Goal: Feedback & Contribution: Contribute content

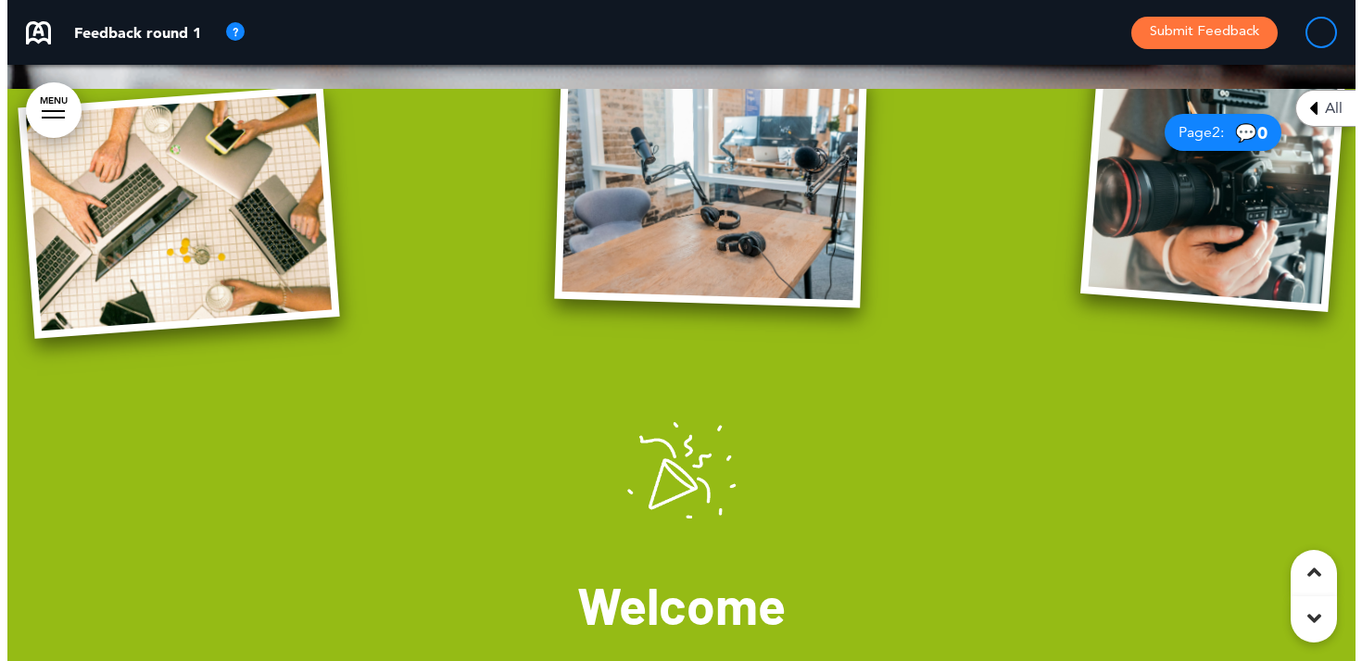
scroll to position [613, 0]
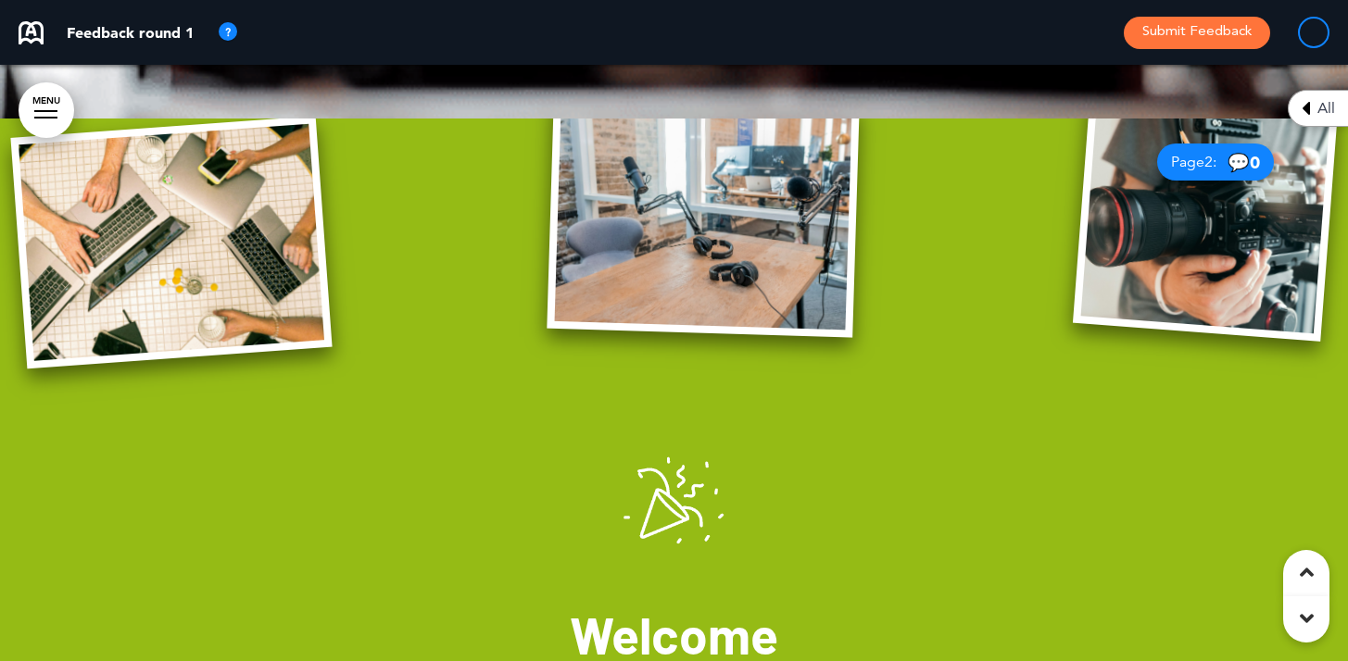
click at [765, 246] on img at bounding box center [703, 217] width 312 height 241
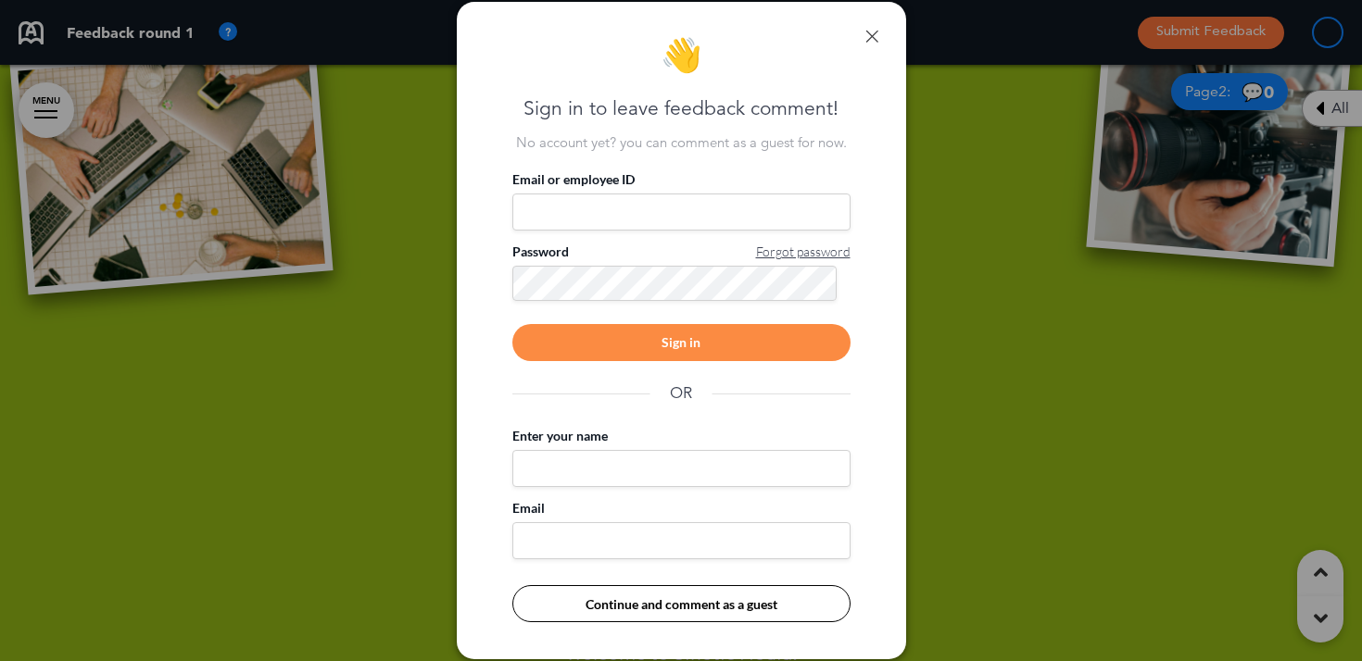
click at [701, 613] on button "Continue and comment as a guest" at bounding box center [681, 604] width 338 height 37
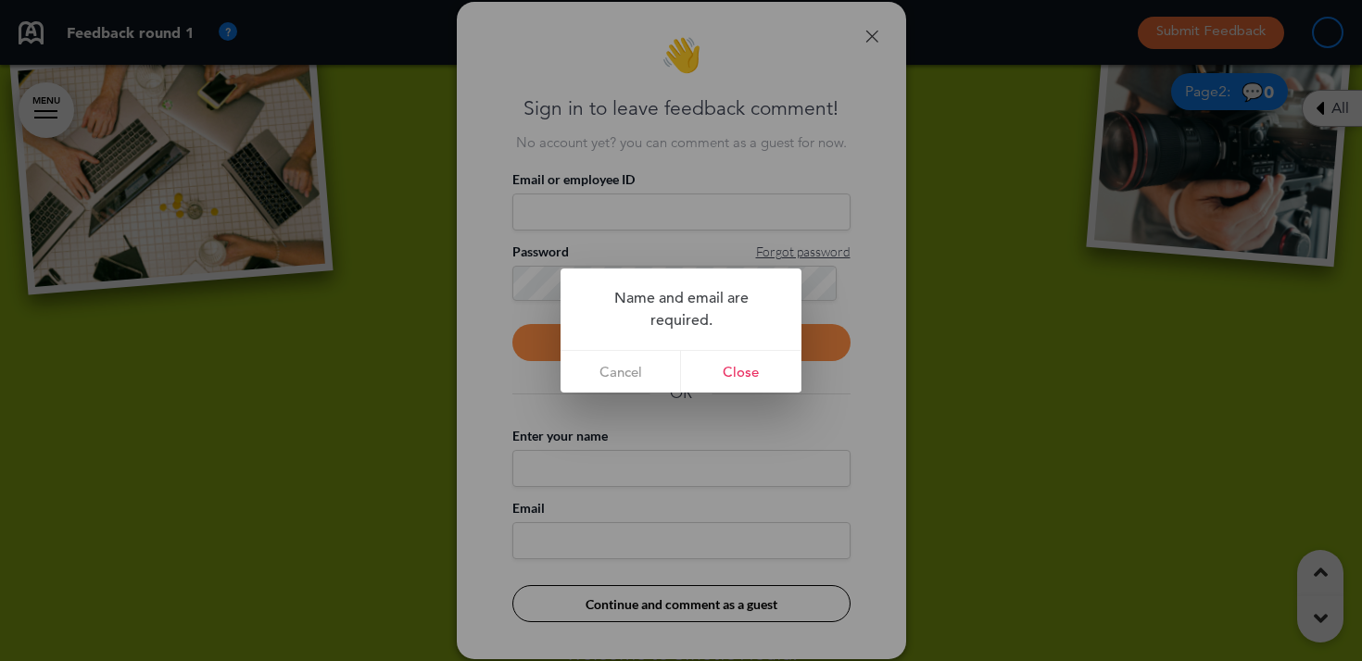
click at [626, 174] on div at bounding box center [681, 330] width 1362 height 661
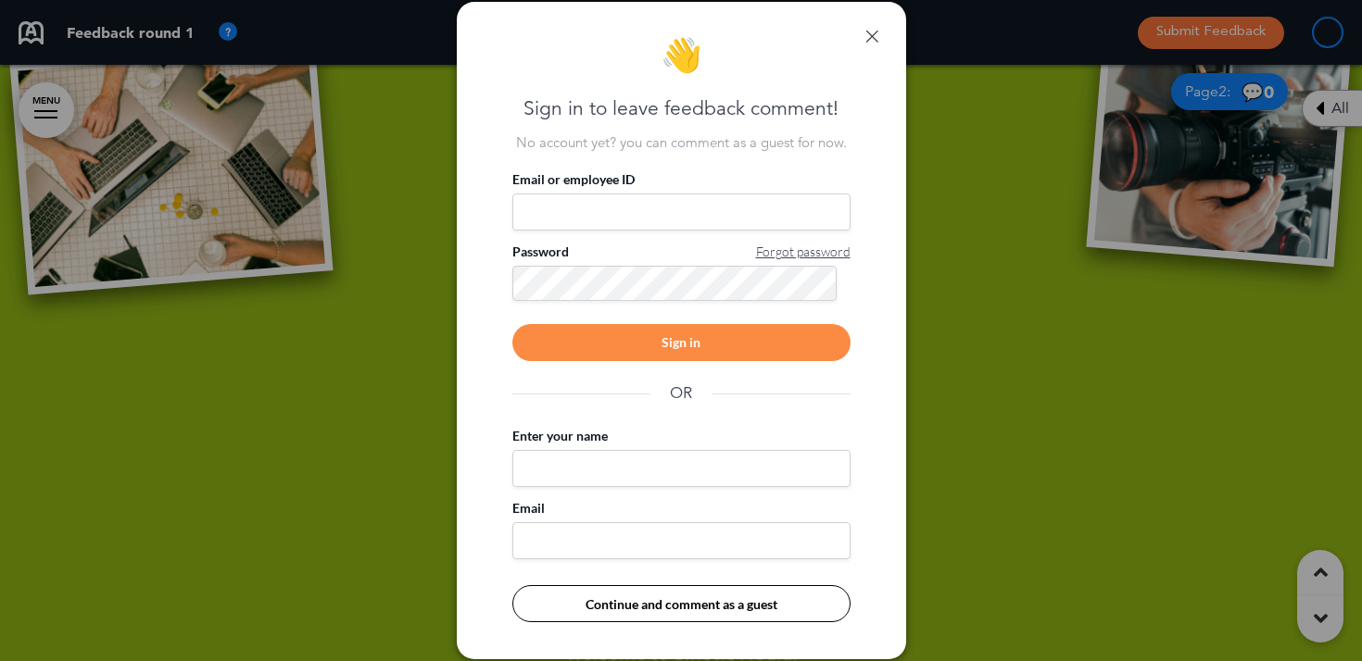
click at [595, 476] on input "Enter your name" at bounding box center [681, 468] width 338 height 37
click at [595, 474] on input "Enter your name" at bounding box center [681, 468] width 338 height 37
type input "**********"
click at [829, 511] on div "**********" at bounding box center [681, 529] width 338 height 60
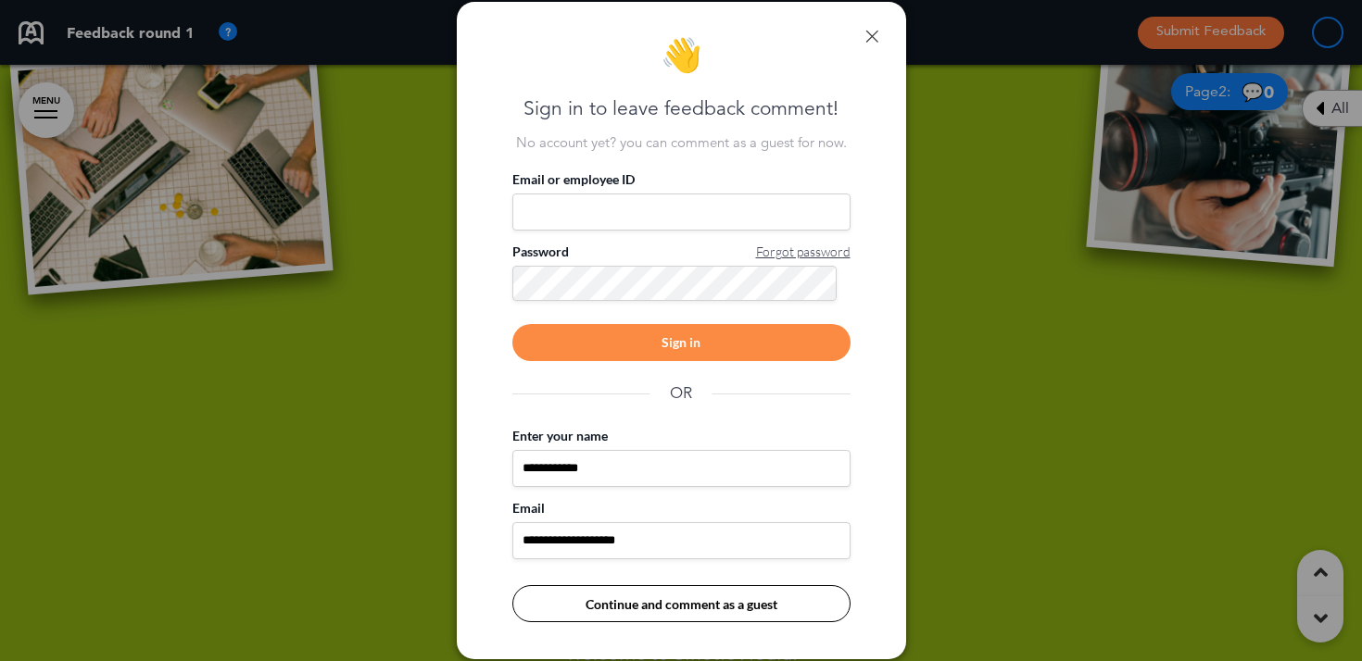
click at [724, 609] on button "Continue and comment as a guest" at bounding box center [681, 604] width 338 height 37
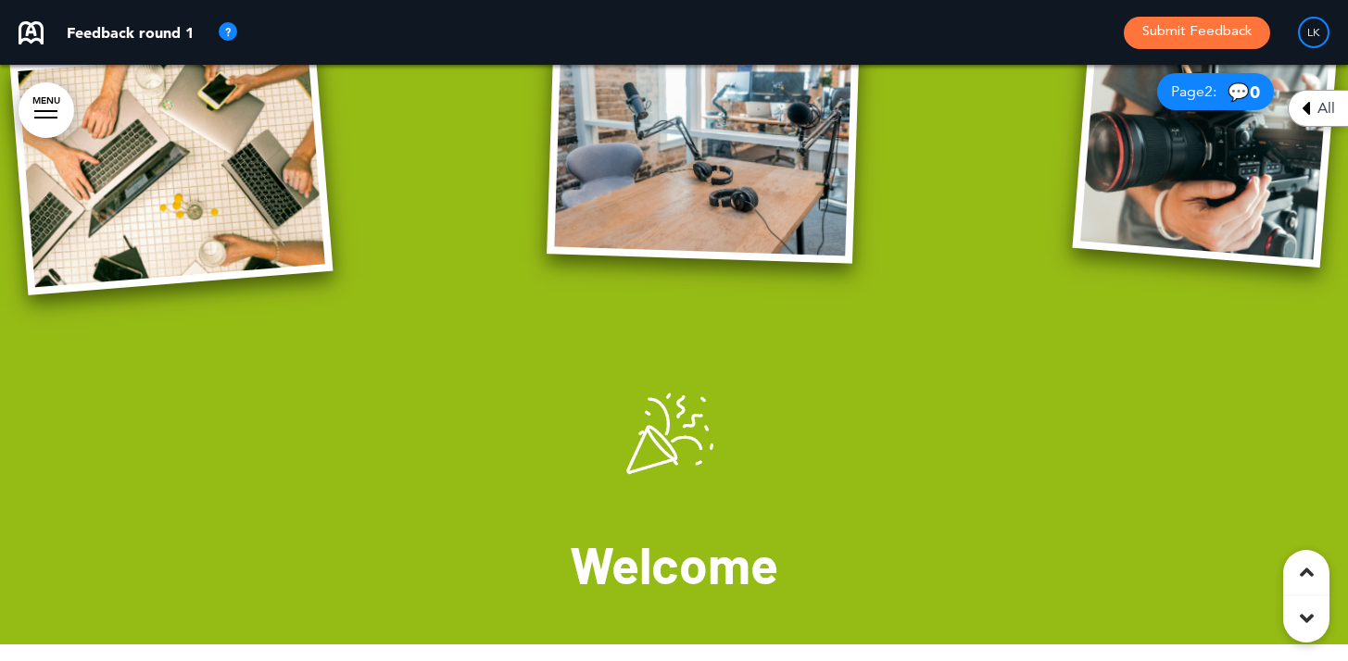
click at [734, 152] on img at bounding box center [703, 142] width 313 height 241
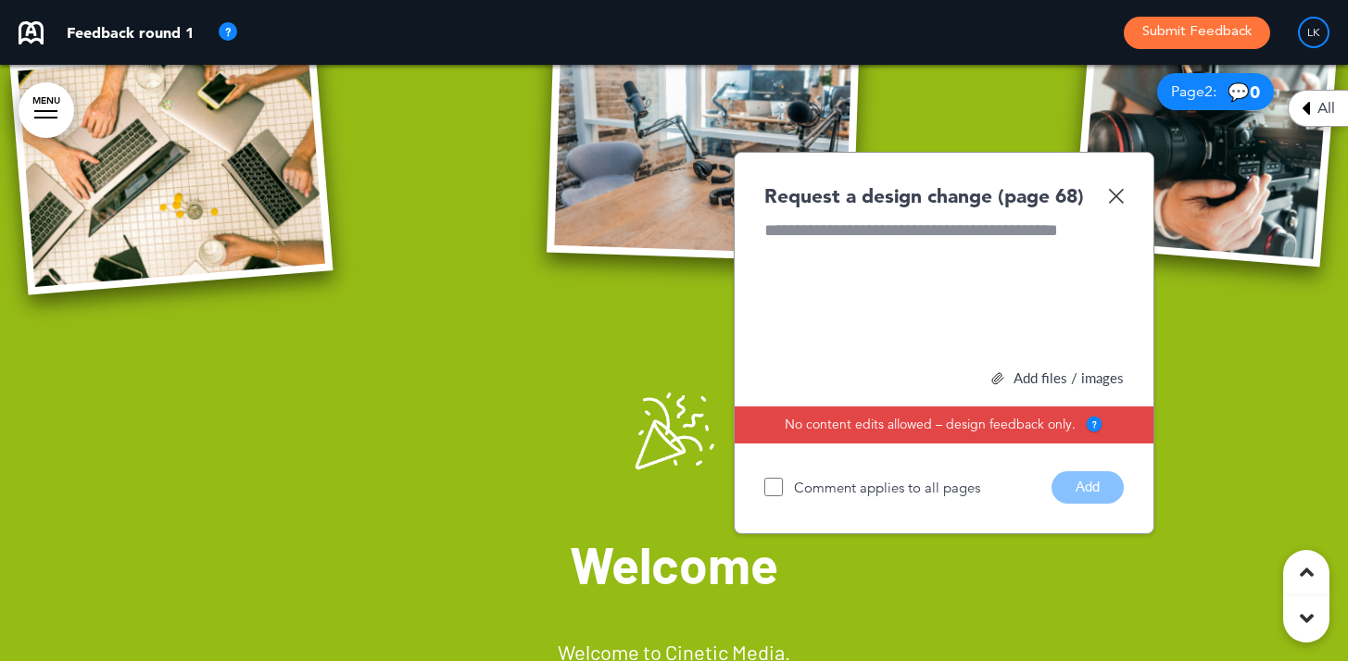
click at [888, 253] on div at bounding box center [943, 288] width 359 height 139
click at [888, 254] on div at bounding box center [943, 288] width 359 height 139
click at [884, 234] on div at bounding box center [943, 288] width 359 height 139
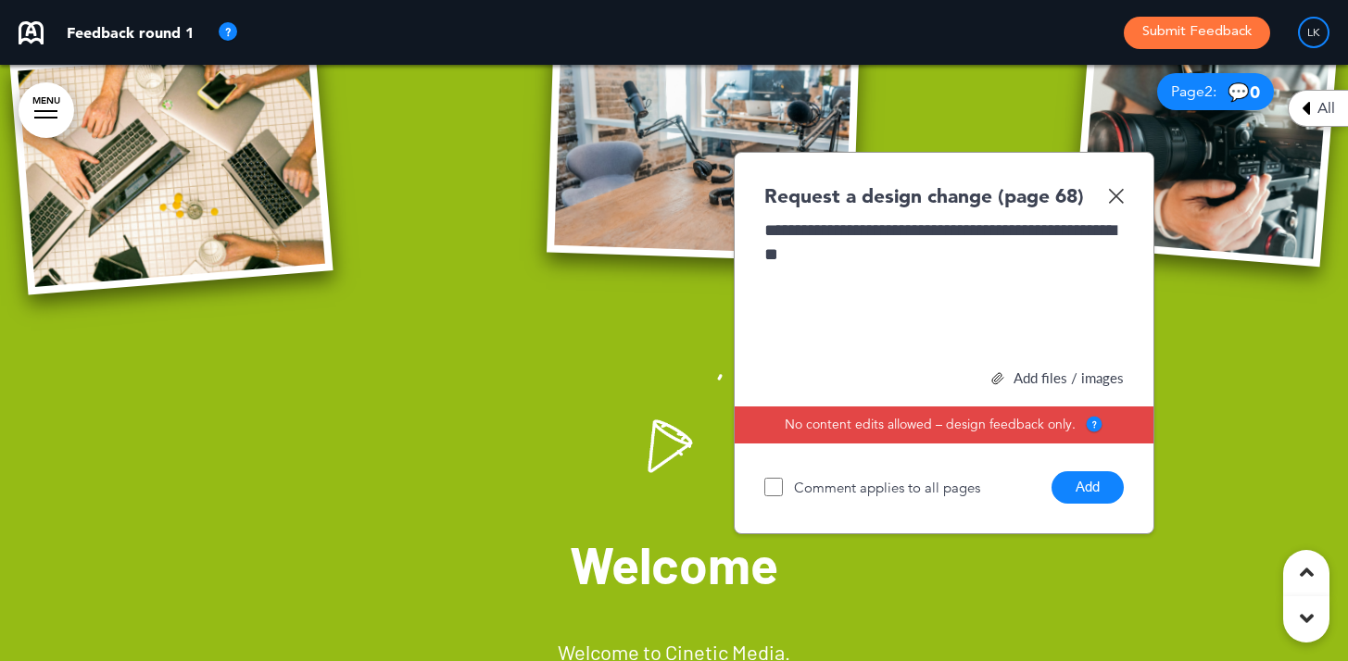
click at [920, 260] on div "**********" at bounding box center [943, 288] width 359 height 139
click at [937, 260] on div "**********" at bounding box center [943, 288] width 359 height 139
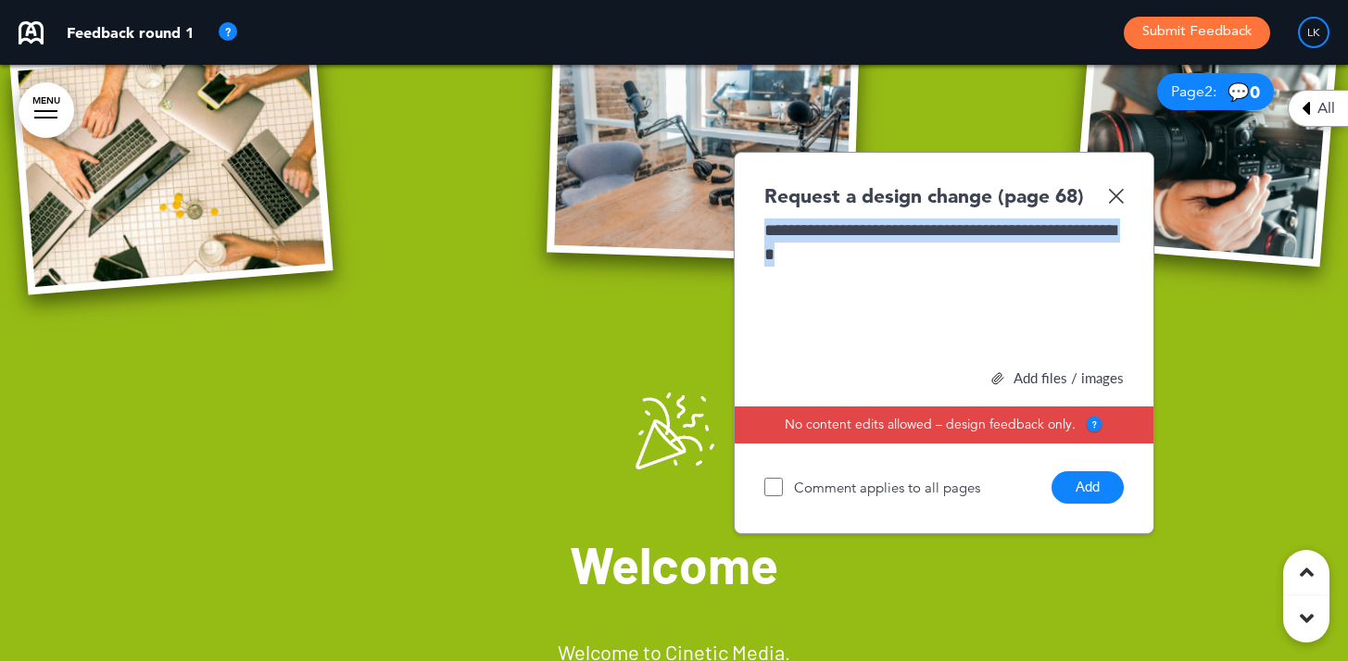
drag, startPoint x: 802, startPoint y: 246, endPoint x: 754, endPoint y: 225, distance: 52.7
click at [754, 225] on div "**********" at bounding box center [944, 343] width 421 height 383
copy div "**********"
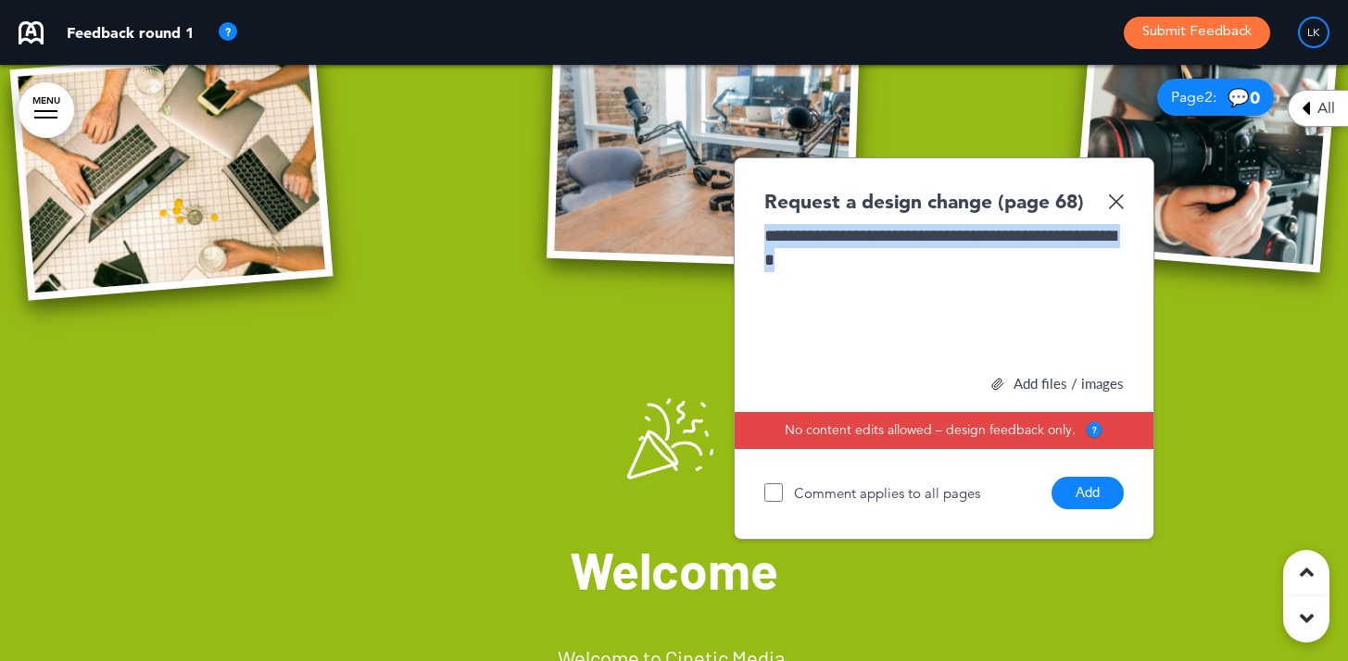
scroll to position [606, 0]
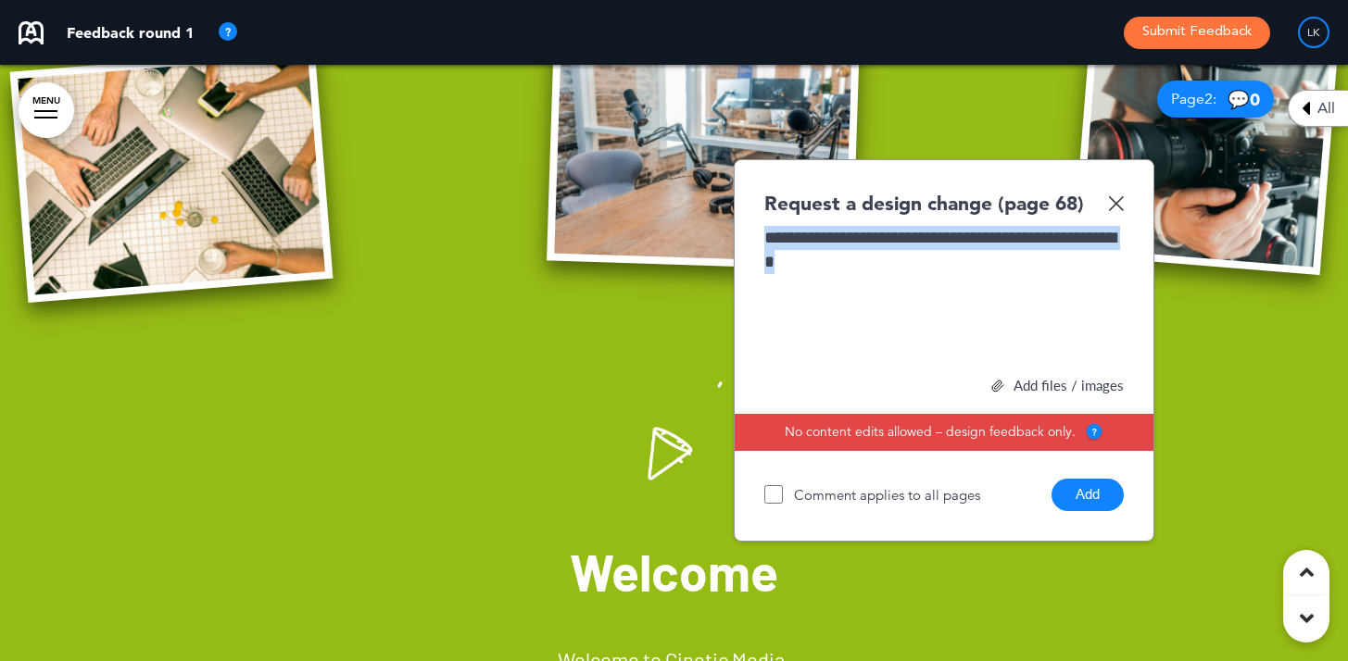
click at [1094, 497] on button "Add" at bounding box center [1087, 495] width 72 height 32
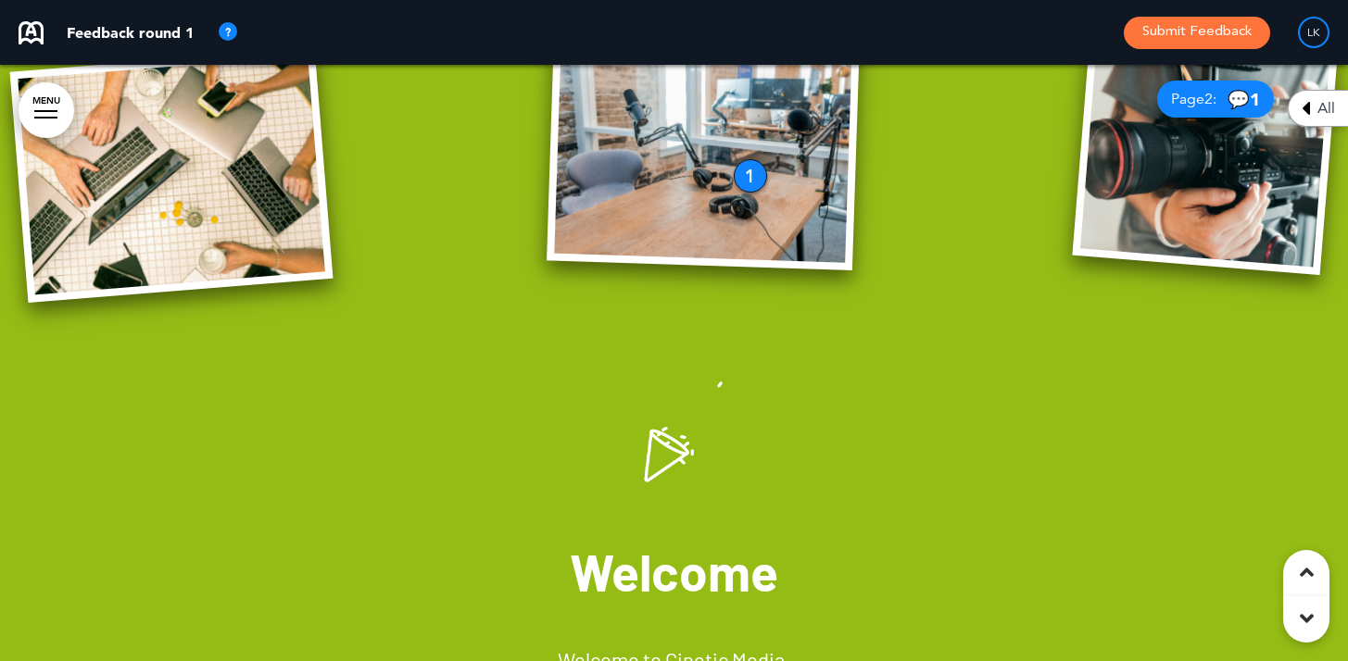
click at [1190, 205] on img at bounding box center [1205, 149] width 266 height 251
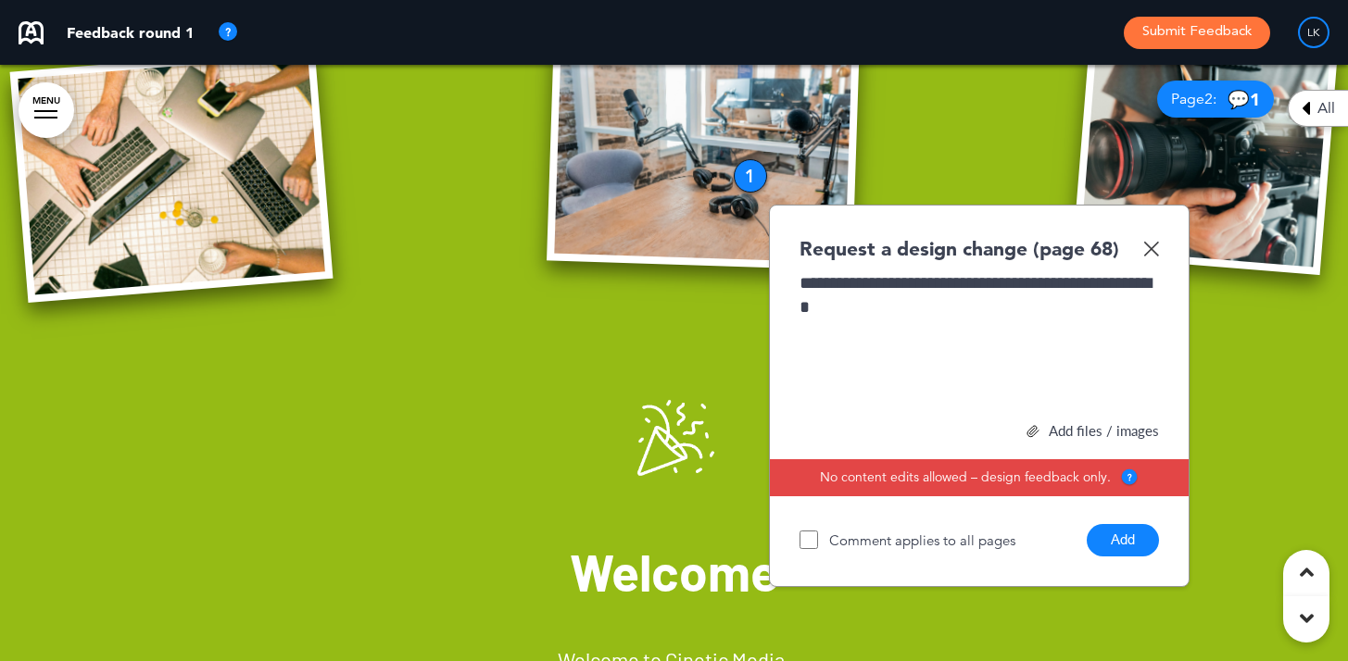
click at [1118, 543] on button "Add" at bounding box center [1123, 540] width 72 height 32
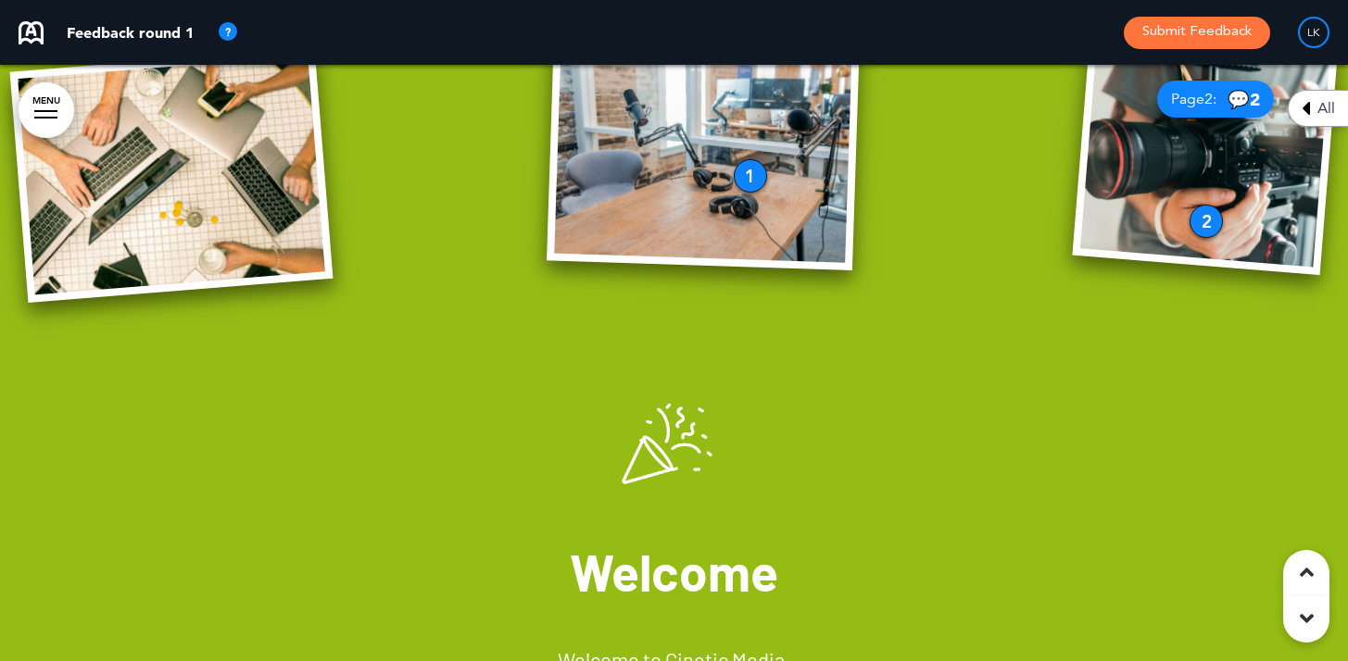
scroll to position [1144, 0]
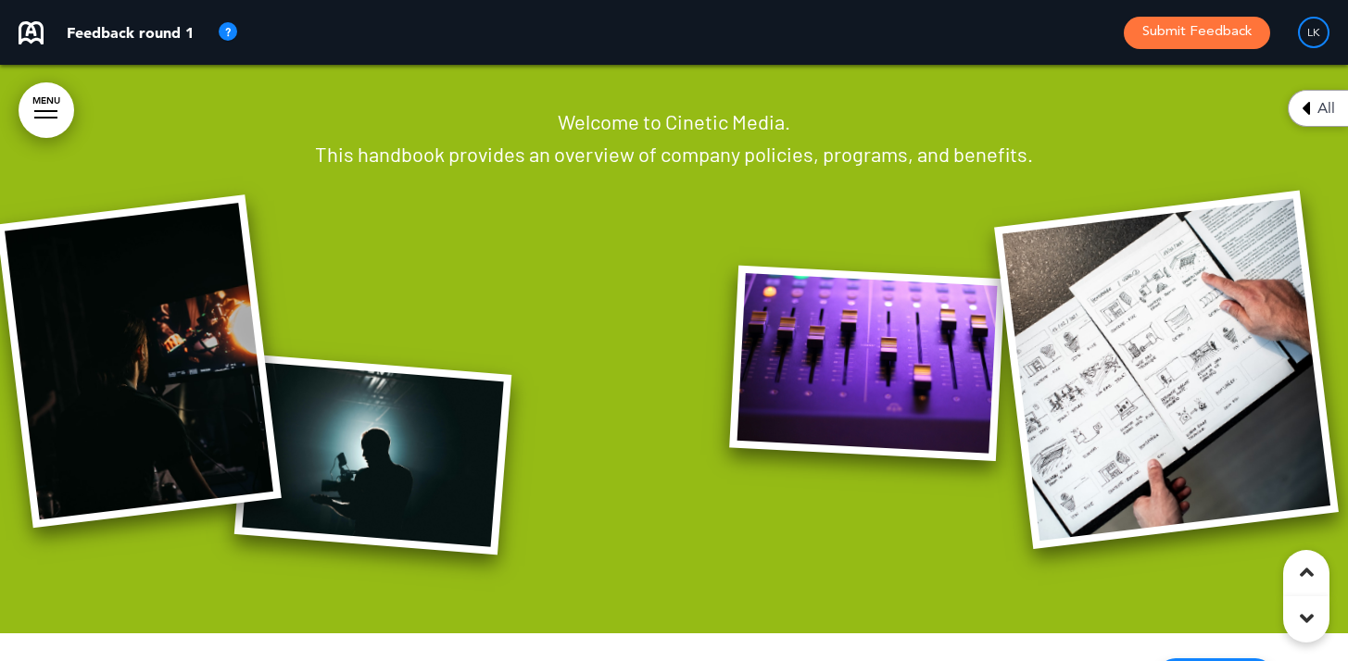
click at [819, 376] on img at bounding box center [867, 364] width 276 height 196
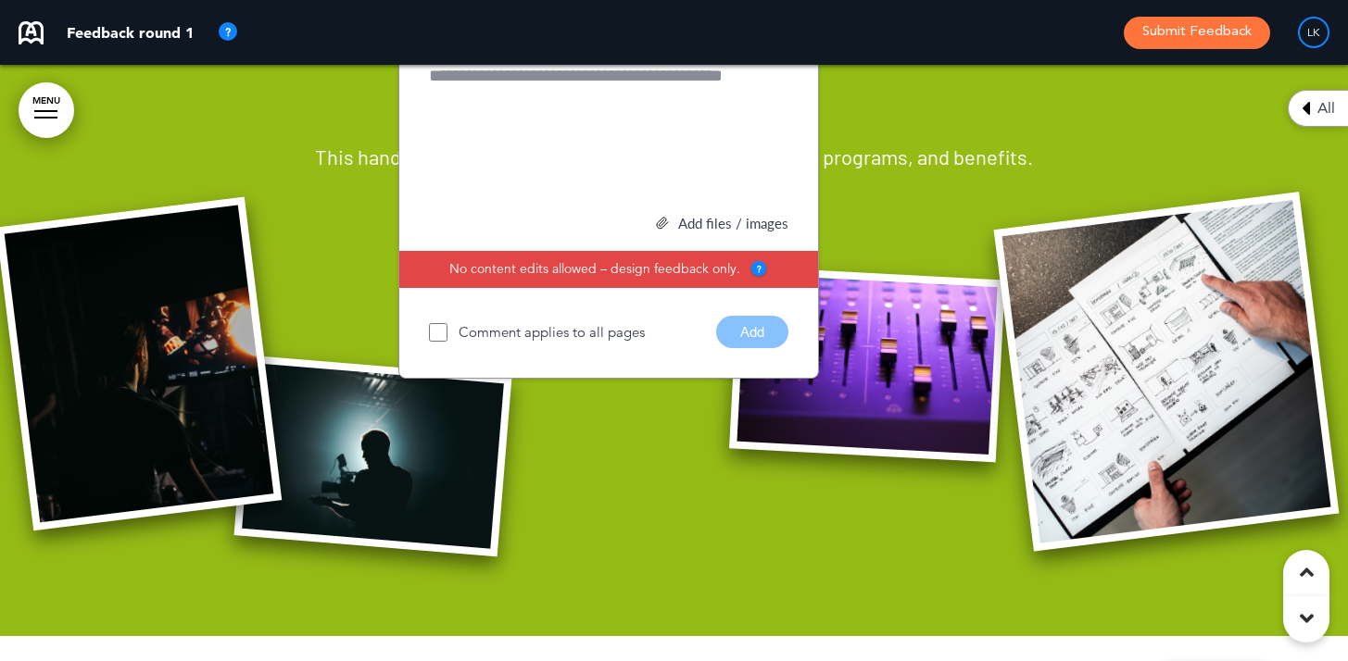
scroll to position [1140, 0]
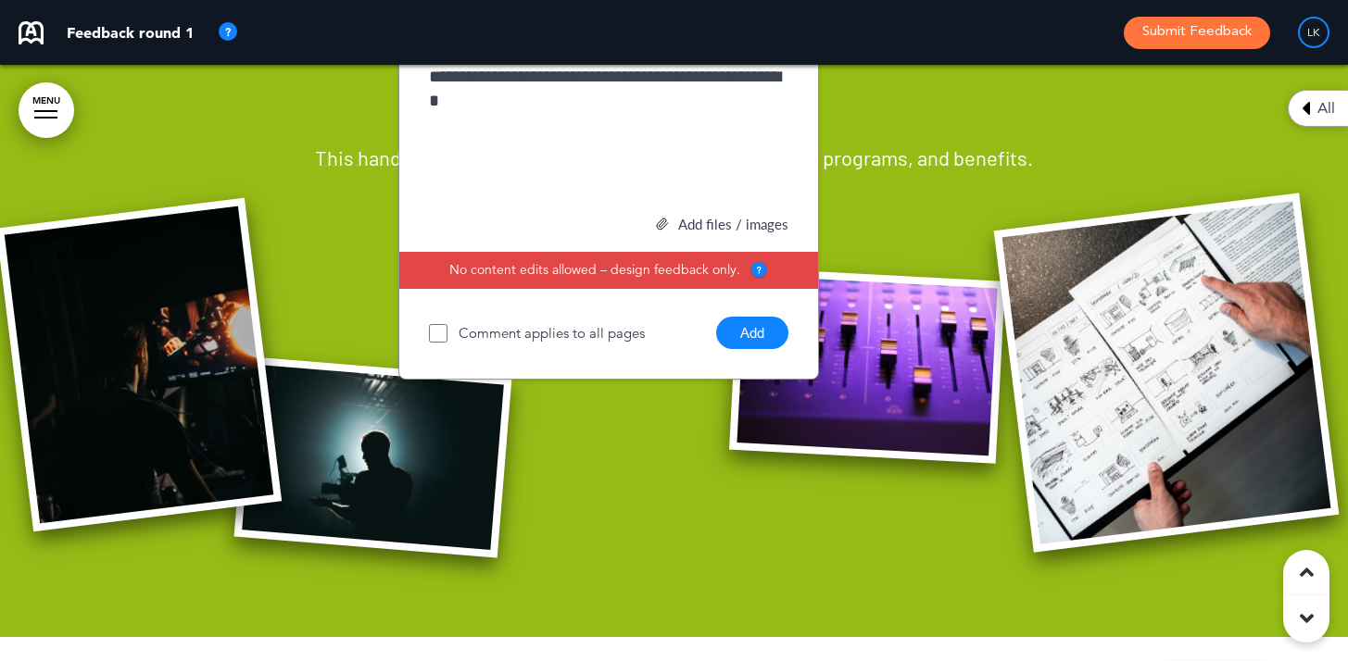
click at [750, 344] on button "Add" at bounding box center [752, 333] width 72 height 32
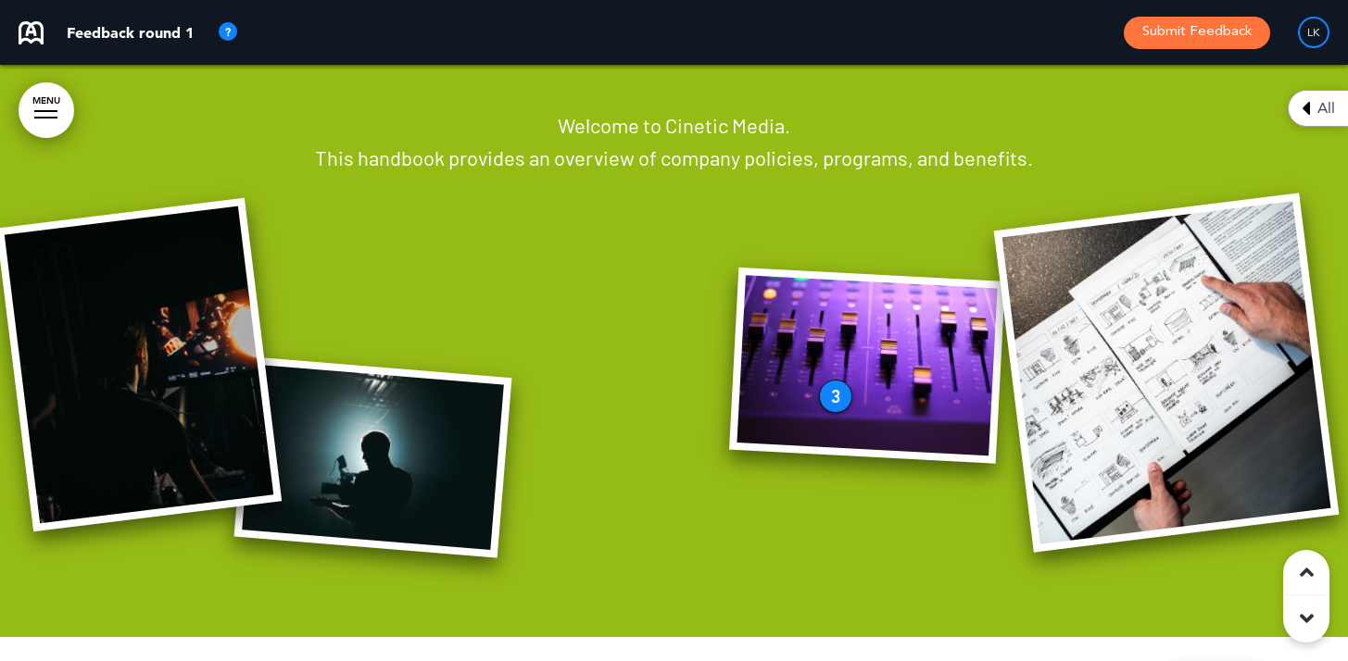
click at [1188, 404] on img at bounding box center [1167, 373] width 346 height 359
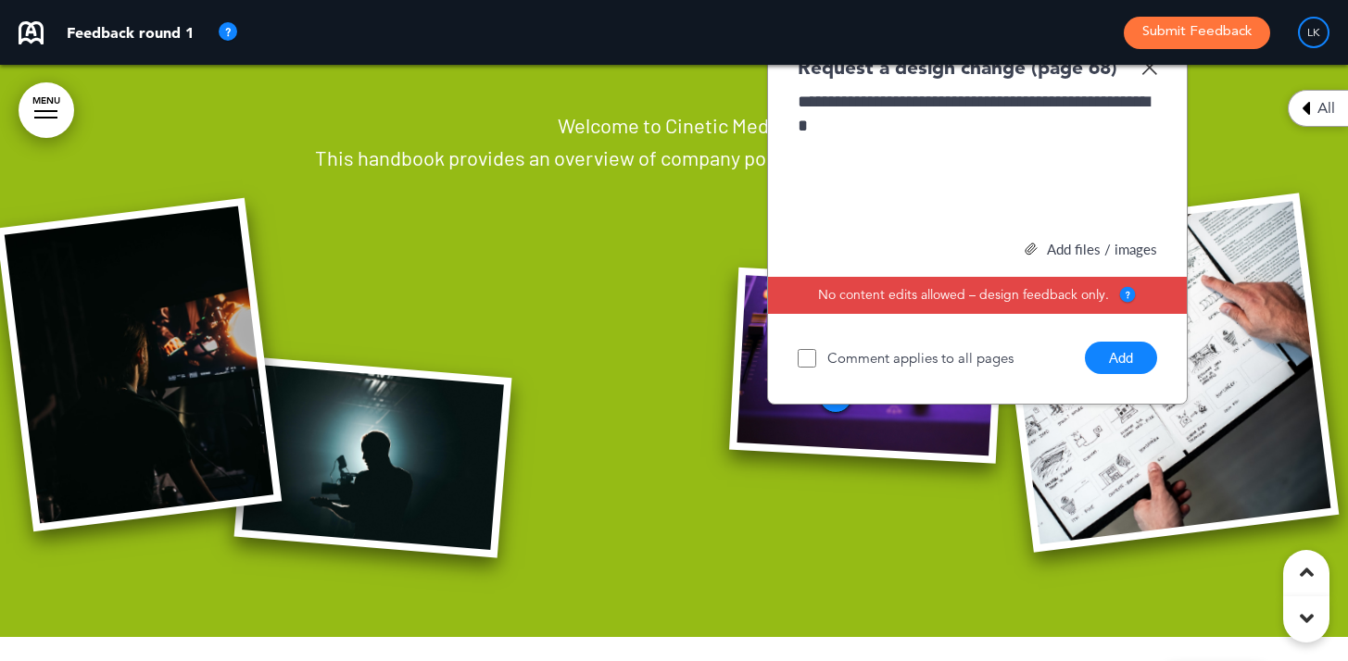
click at [1105, 363] on button "Add" at bounding box center [1121, 358] width 72 height 32
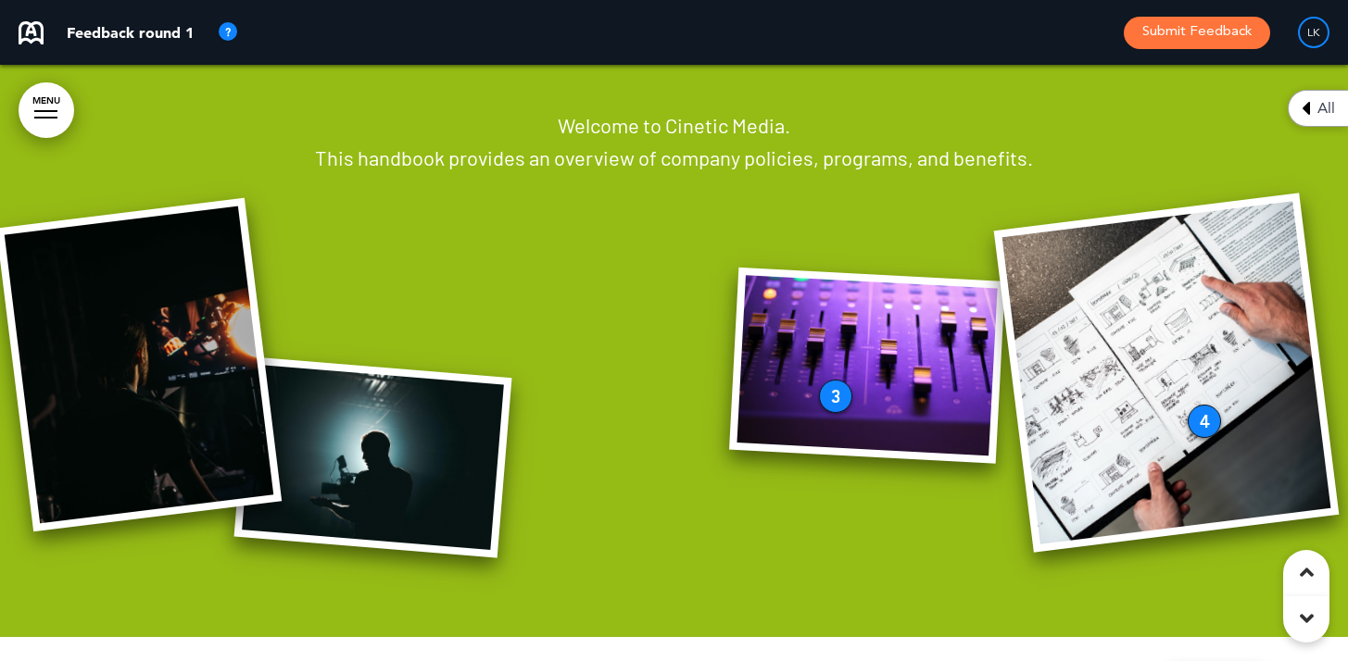
click at [179, 361] on img at bounding box center [138, 365] width 285 height 334
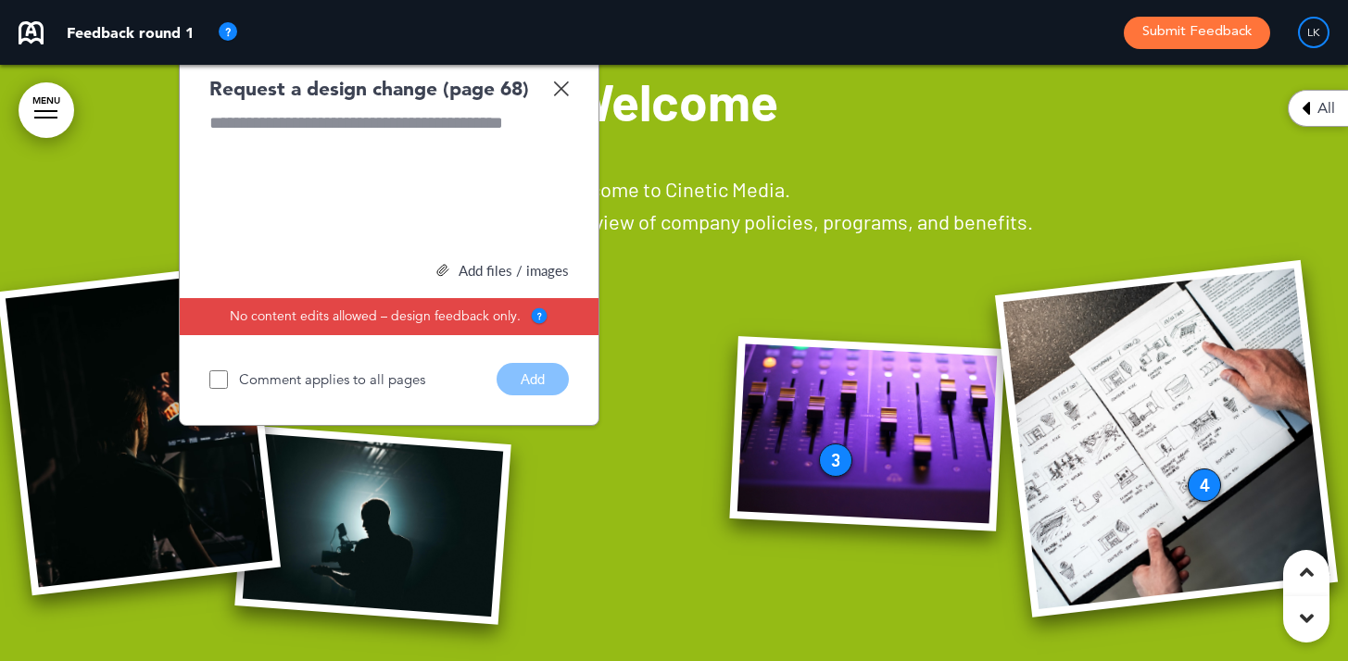
scroll to position [1076, 0]
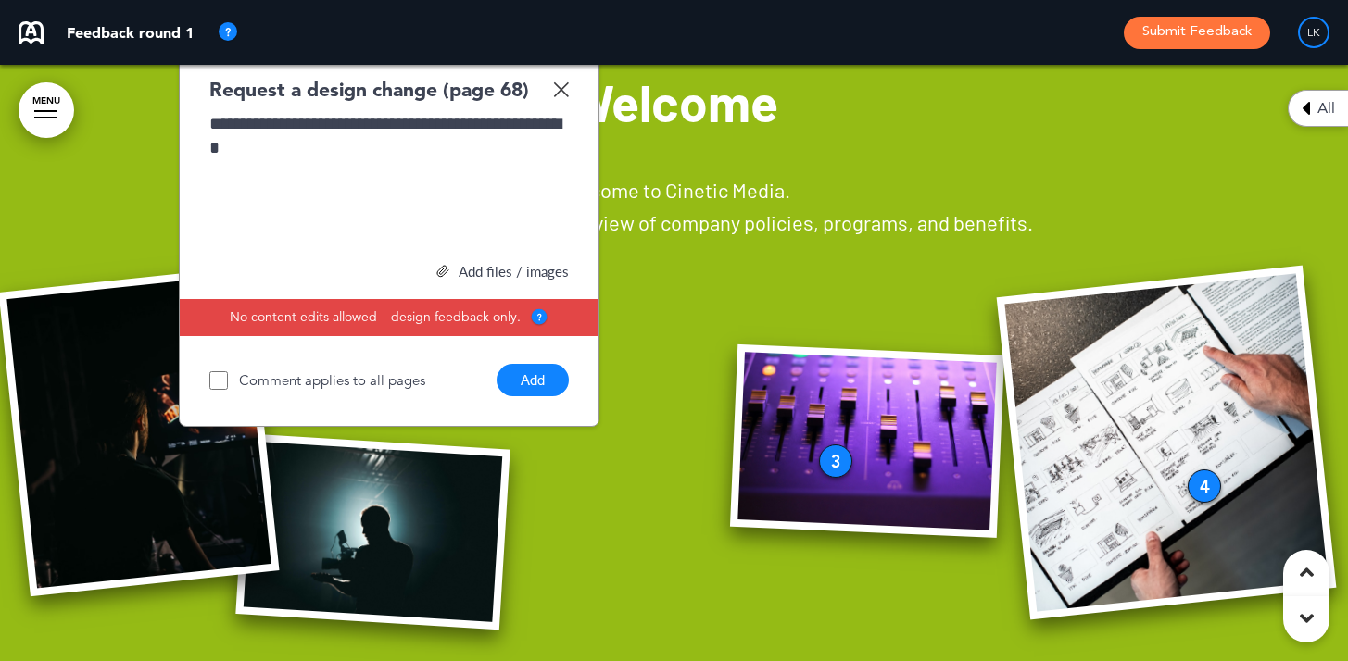
click at [403, 171] on div "**********" at bounding box center [388, 181] width 359 height 139
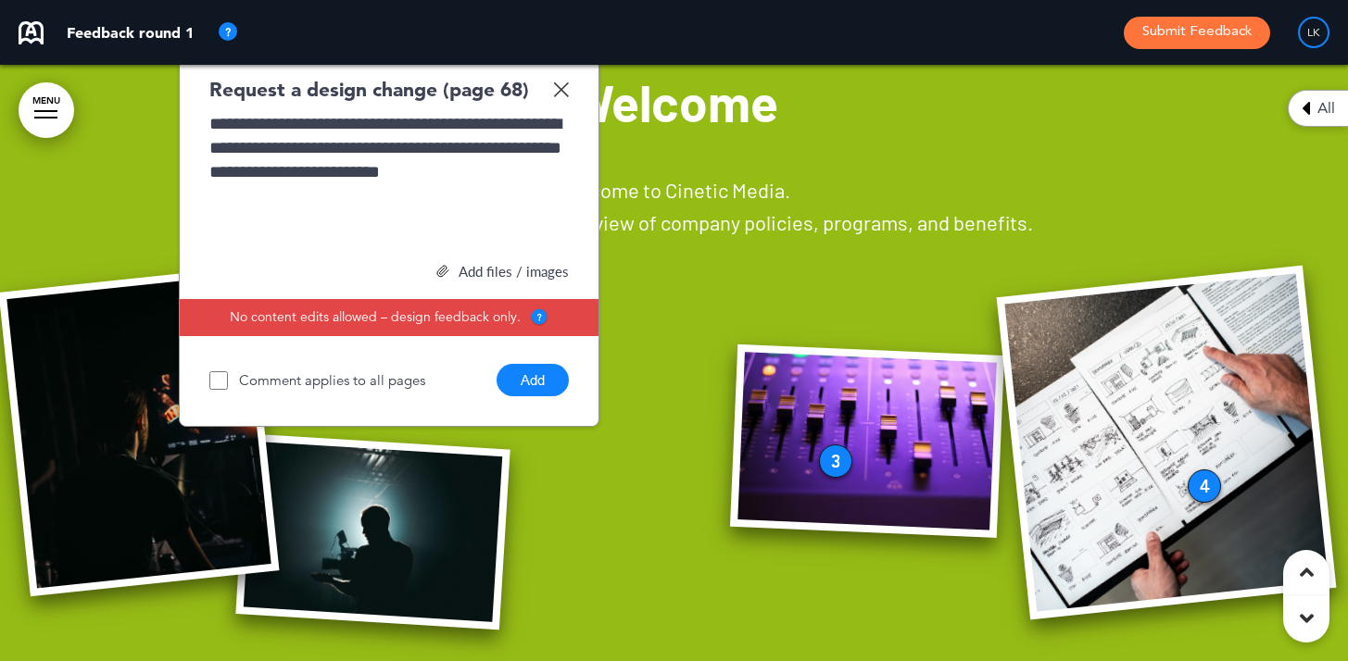
click at [522, 387] on button "Add" at bounding box center [533, 380] width 72 height 32
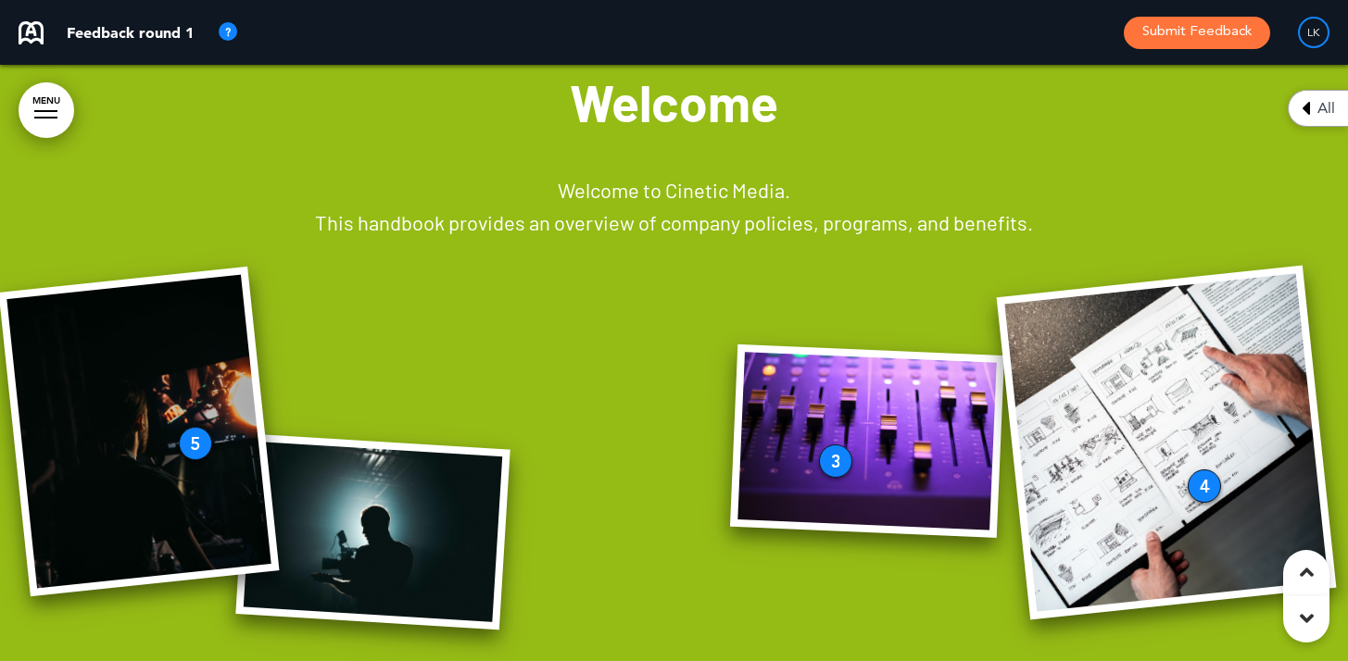
click at [449, 497] on img at bounding box center [372, 532] width 274 height 196
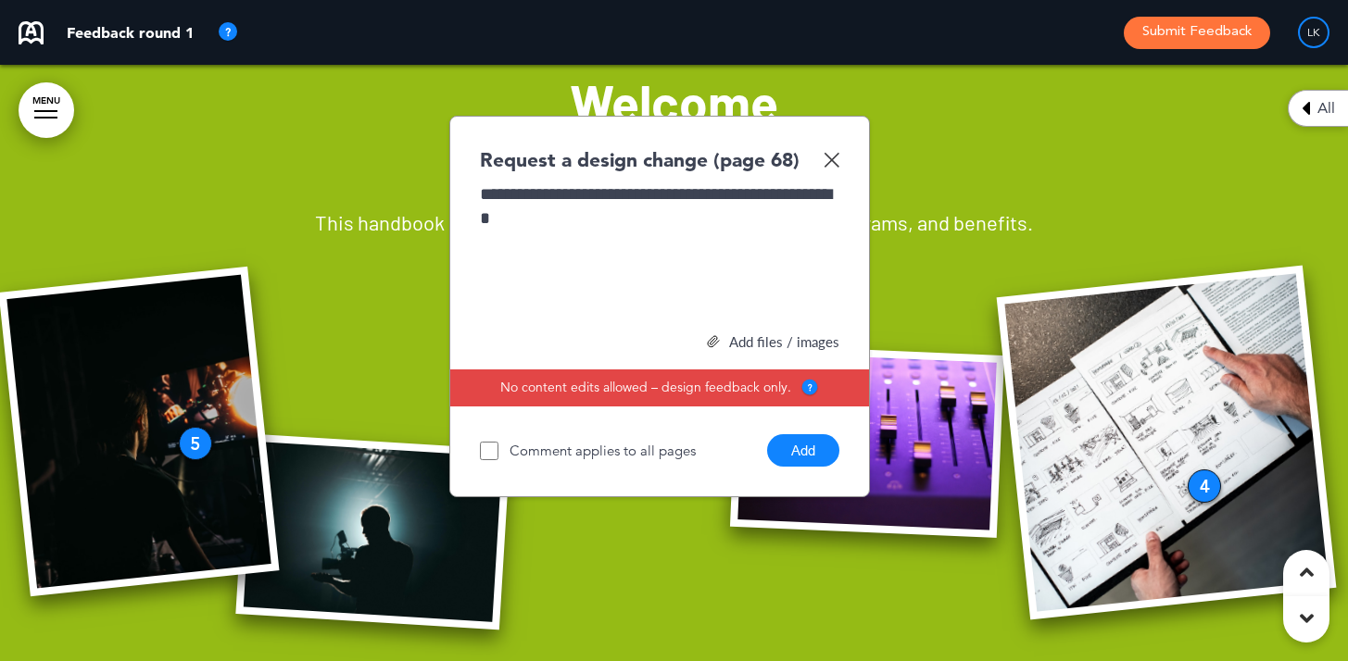
click at [771, 454] on button "Add" at bounding box center [803, 450] width 72 height 32
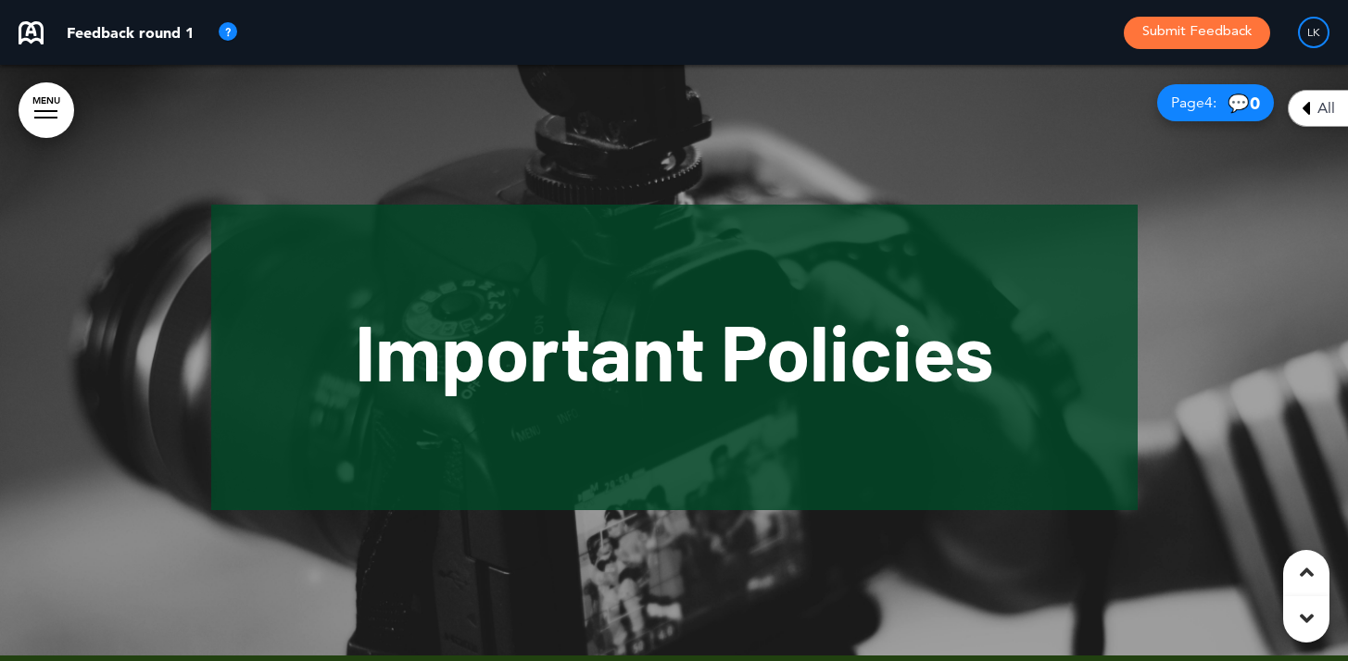
scroll to position [2185, 0]
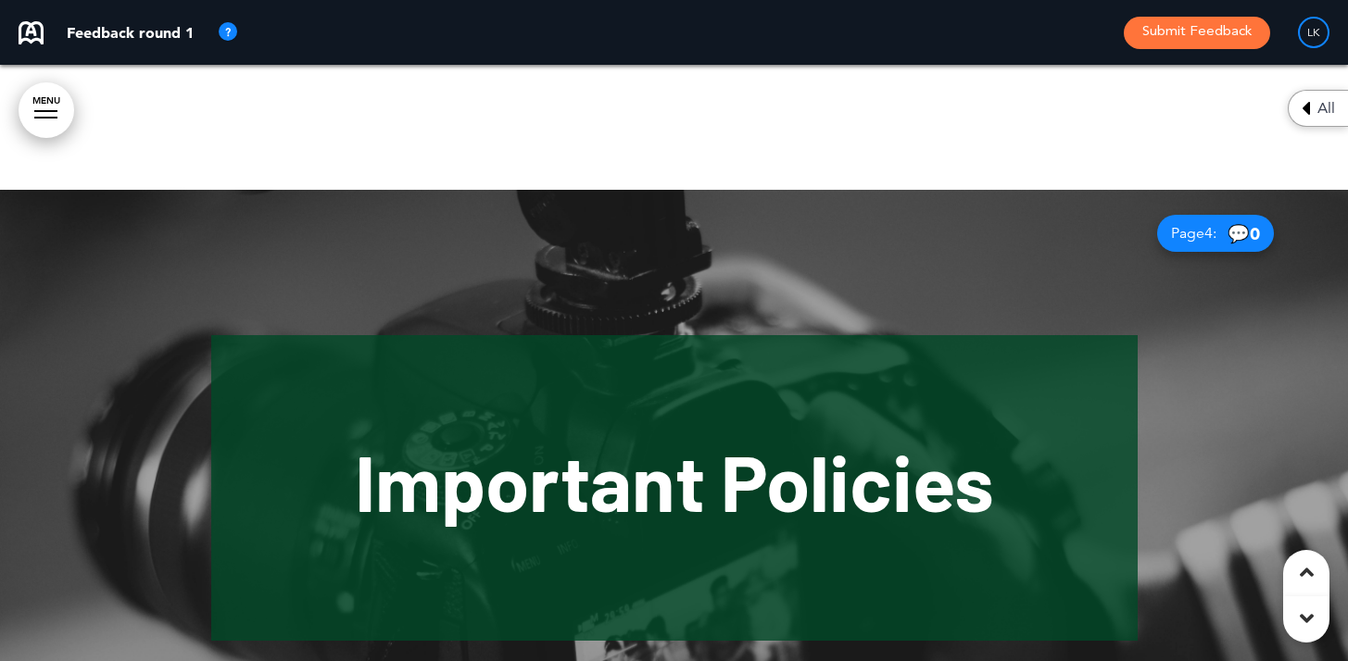
click at [1176, 357] on div at bounding box center [674, 488] width 1348 height 597
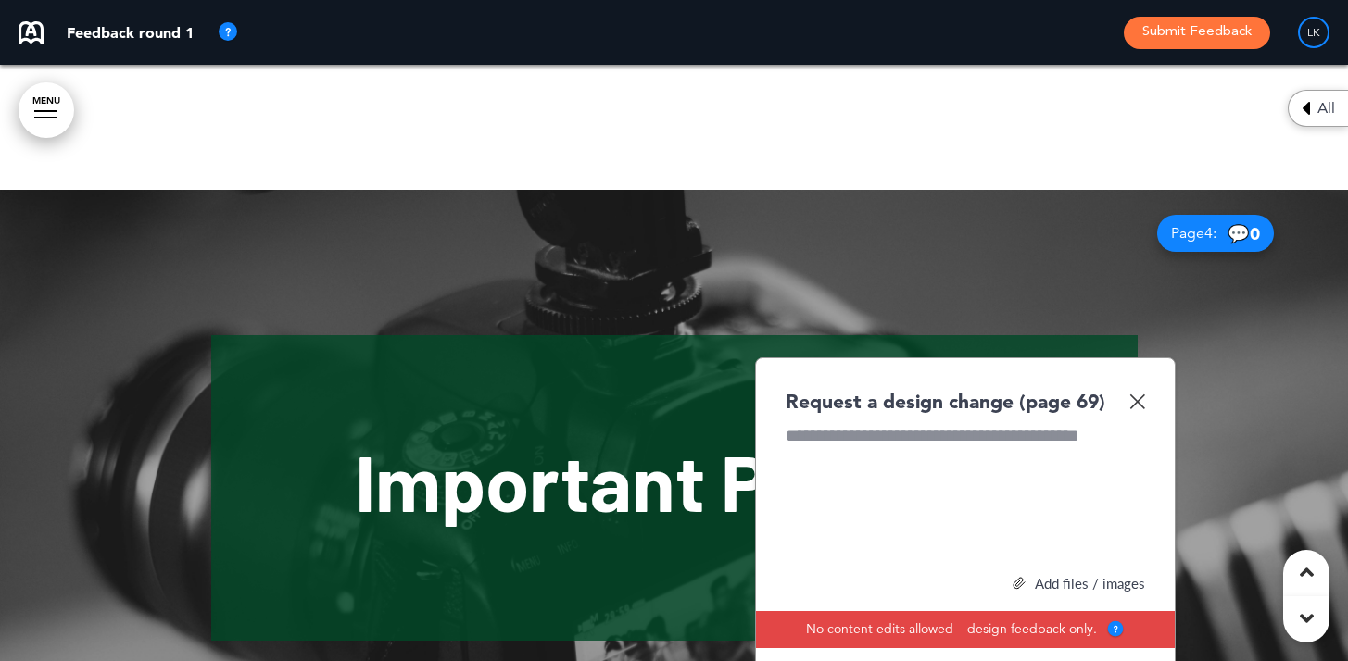
paste div
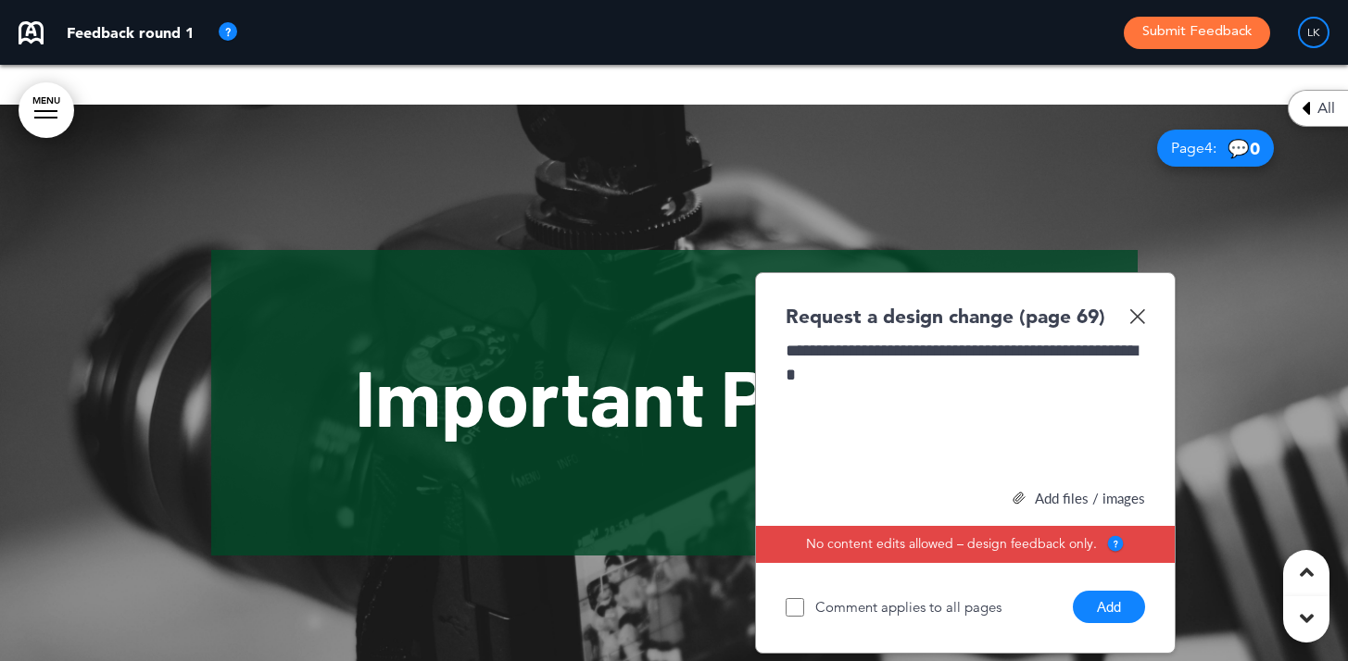
scroll to position [2283, 0]
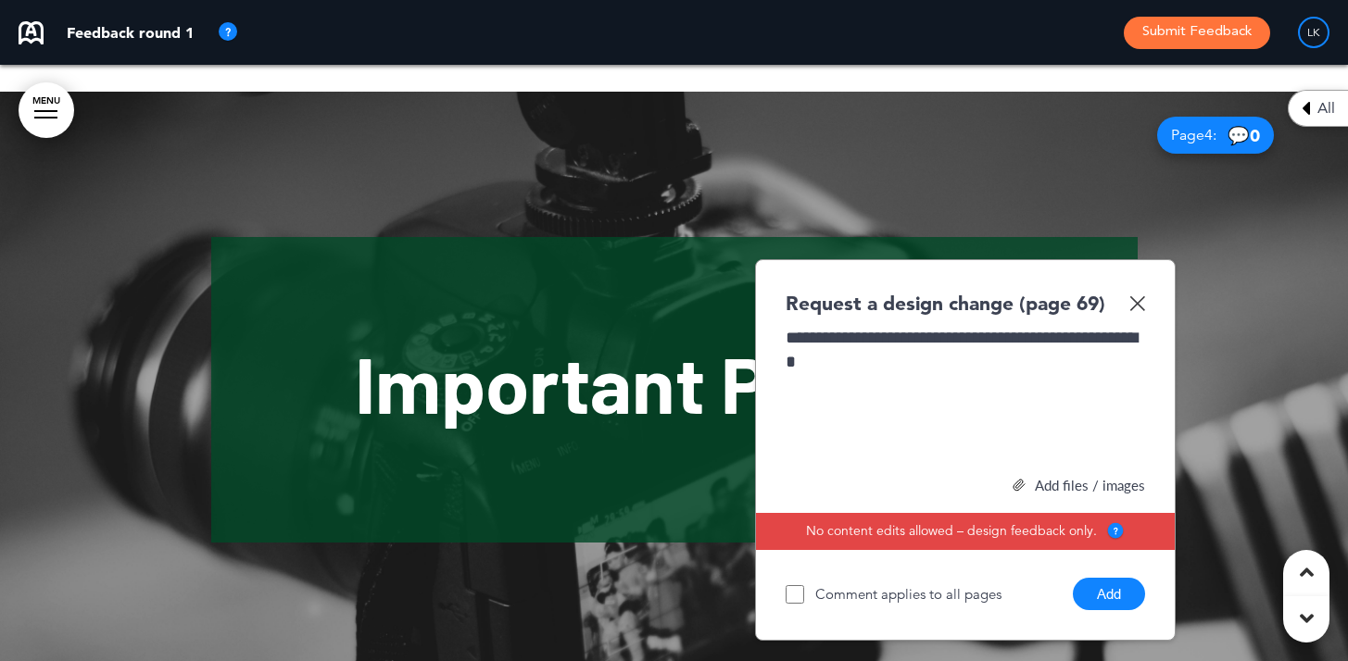
click at [1098, 599] on button "Add" at bounding box center [1109, 594] width 72 height 32
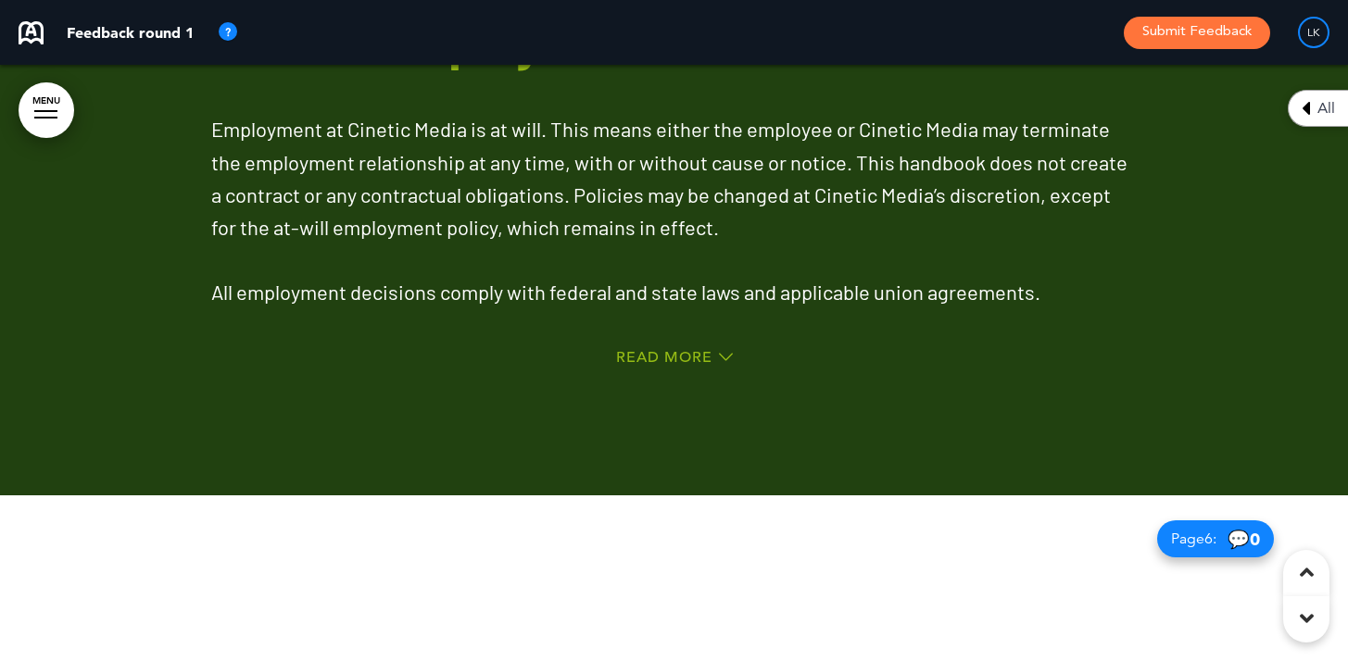
scroll to position [3200, 0]
